Goal: Task Accomplishment & Management: Complete application form

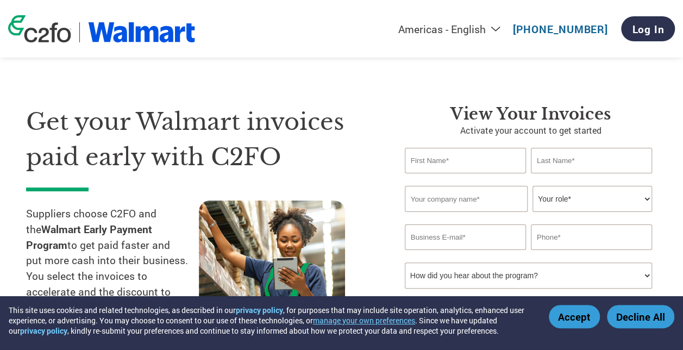
click at [570, 319] on button "Accept" at bounding box center [574, 316] width 51 height 23
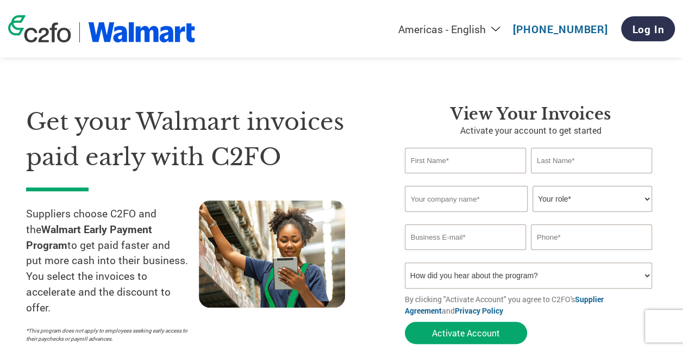
click at [461, 169] on input "text" at bounding box center [465, 161] width 121 height 26
type input "[PERSON_NAME]"
type input "Little"
type input "[EMAIL_ADDRESS][DOMAIN_NAME]"
type input "5676748083"
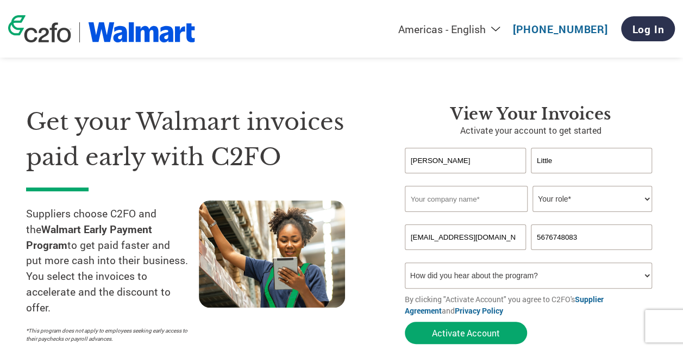
click at [461, 196] on input "text" at bounding box center [466, 199] width 123 height 26
type input "[PERSON_NAME] Area Chamber of Commerce"
click at [631, 202] on select "Your role* CFO Controller Credit Manager Finance Director Treasurer CEO Preside…" at bounding box center [592, 199] width 120 height 26
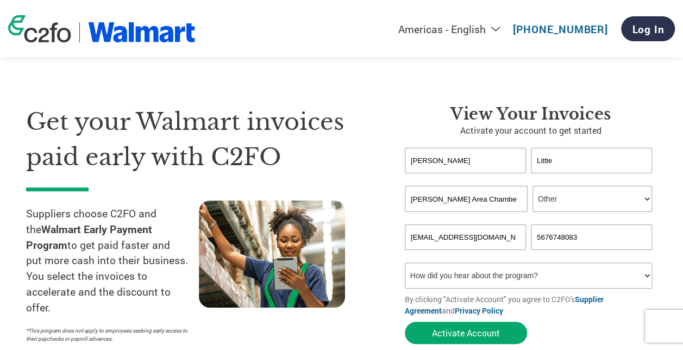
click at [532, 186] on select "Your role* CFO Controller Credit Manager Finance Director Treasurer CEO Preside…" at bounding box center [592, 199] width 120 height 26
click at [638, 200] on select "Your role* CFO Controller Credit Manager Finance Director Treasurer CEO Preside…" at bounding box center [592, 199] width 120 height 26
select select "OFFICE_MANAGER"
click at [532, 186] on select "Your role* CFO Controller Credit Manager Finance Director Treasurer CEO Preside…" at bounding box center [592, 199] width 120 height 26
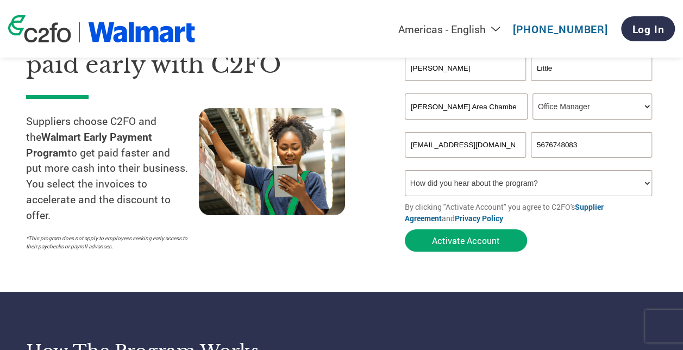
scroll to position [109, 0]
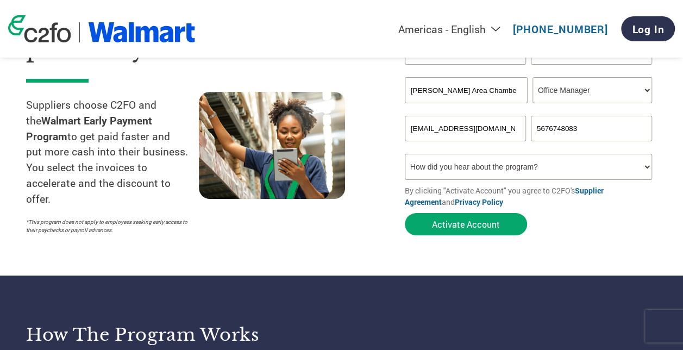
click at [511, 176] on select "How did you hear about the program? Received a letter Email Social Media Online…" at bounding box center [528, 167] width 247 height 26
select select "Email"
click at [405, 155] on select "How did you hear about the program? Received a letter Email Social Media Online…" at bounding box center [528, 167] width 247 height 26
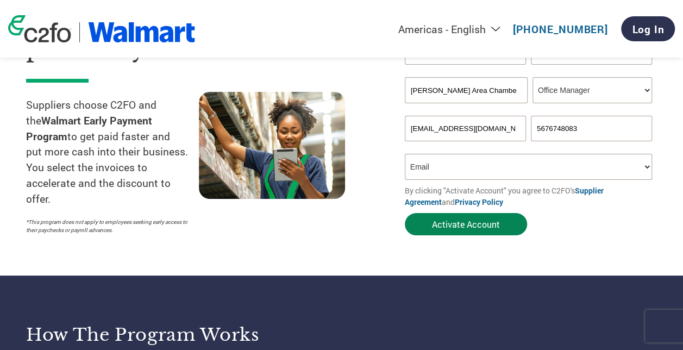
click at [456, 225] on button "Activate Account" at bounding box center [466, 224] width 122 height 22
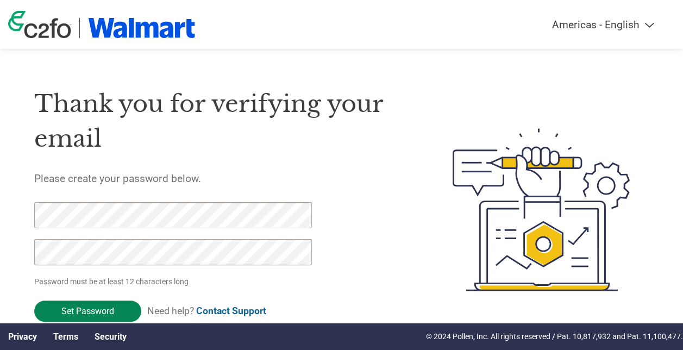
click at [105, 306] on input "Set Password" at bounding box center [87, 310] width 107 height 21
